Goal: Find specific page/section: Find specific page/section

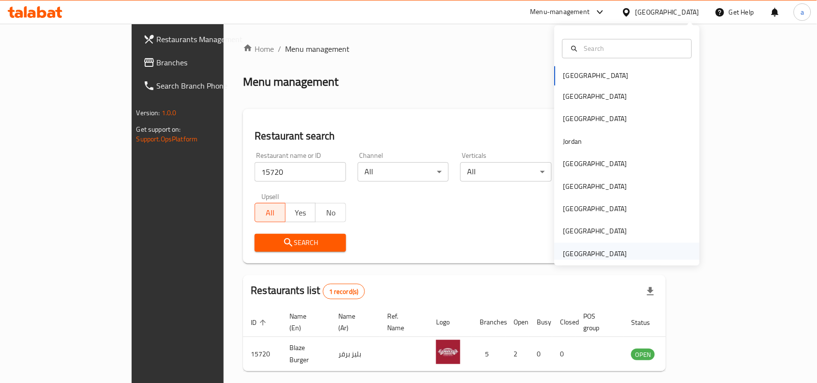
click at [594, 252] on div "[GEOGRAPHIC_DATA]" at bounding box center [596, 253] width 64 height 11
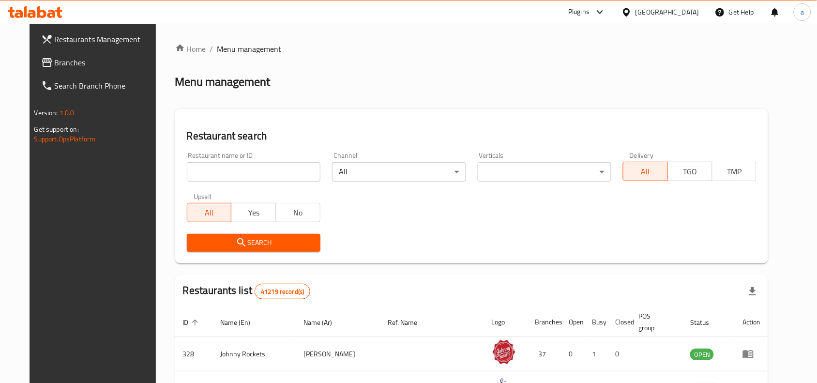
click at [61, 53] on link "Branches" at bounding box center [99, 62] width 133 height 23
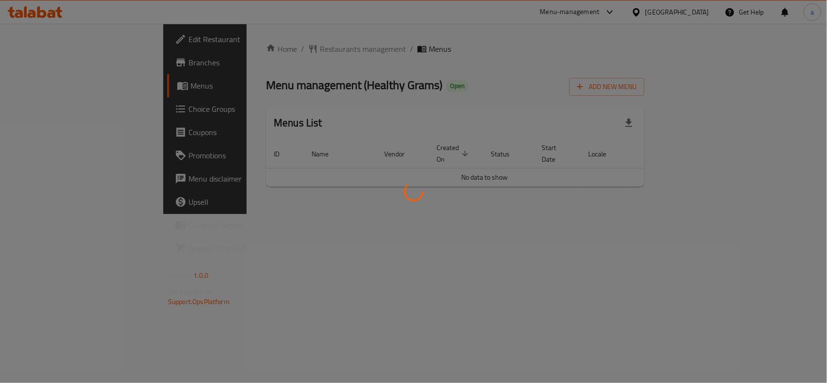
click at [371, 73] on div at bounding box center [413, 191] width 827 height 383
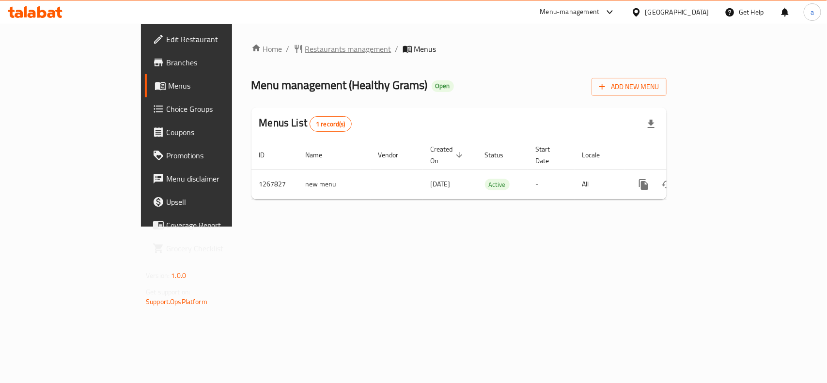
click at [305, 47] on span "Restaurants management" at bounding box center [348, 49] width 86 height 12
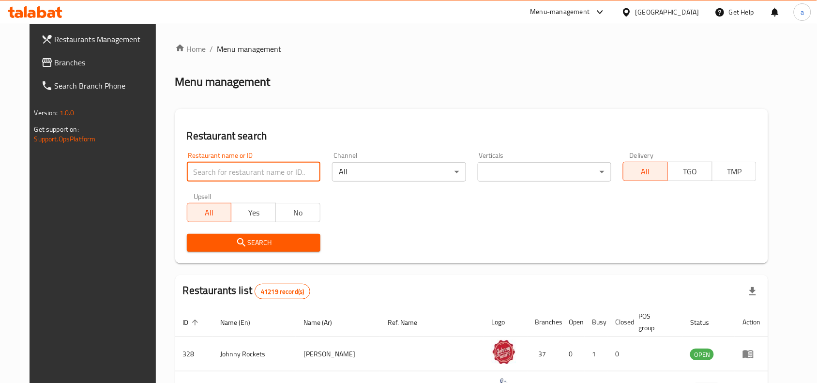
click at [239, 172] on input "search" at bounding box center [254, 171] width 134 height 19
paste input "687818"
type input "687818"
click button "Search" at bounding box center [254, 243] width 134 height 18
